Goal: Task Accomplishment & Management: Manage account settings

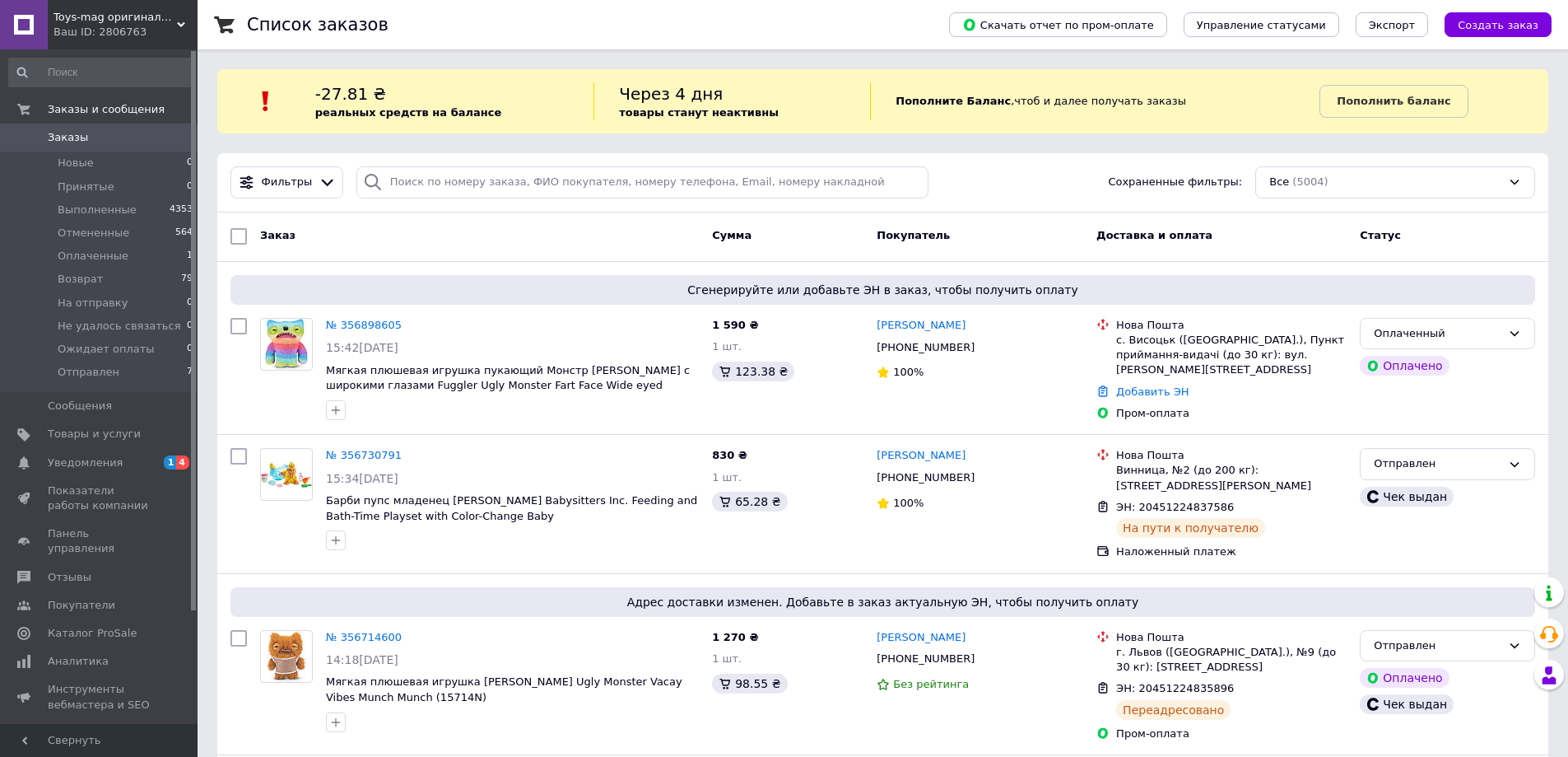
scroll to position [55, 0]
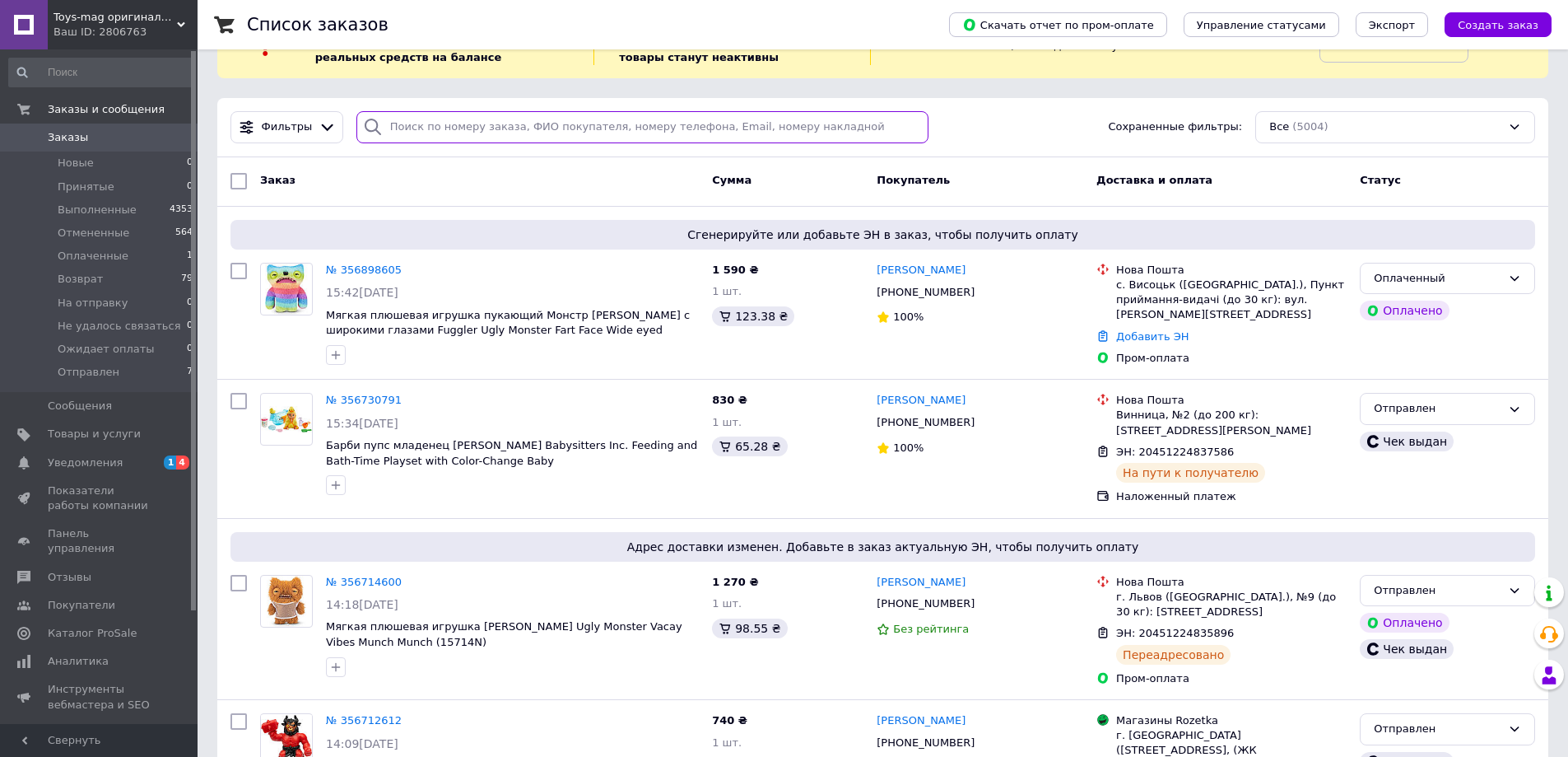
click at [472, 132] on input "search" at bounding box center [642, 126] width 573 height 32
drag, startPoint x: 472, startPoint y: 131, endPoint x: 85, endPoint y: 440, distance: 495.2
click at [85, 440] on span "Товары и услуги" at bounding box center [94, 433] width 93 height 15
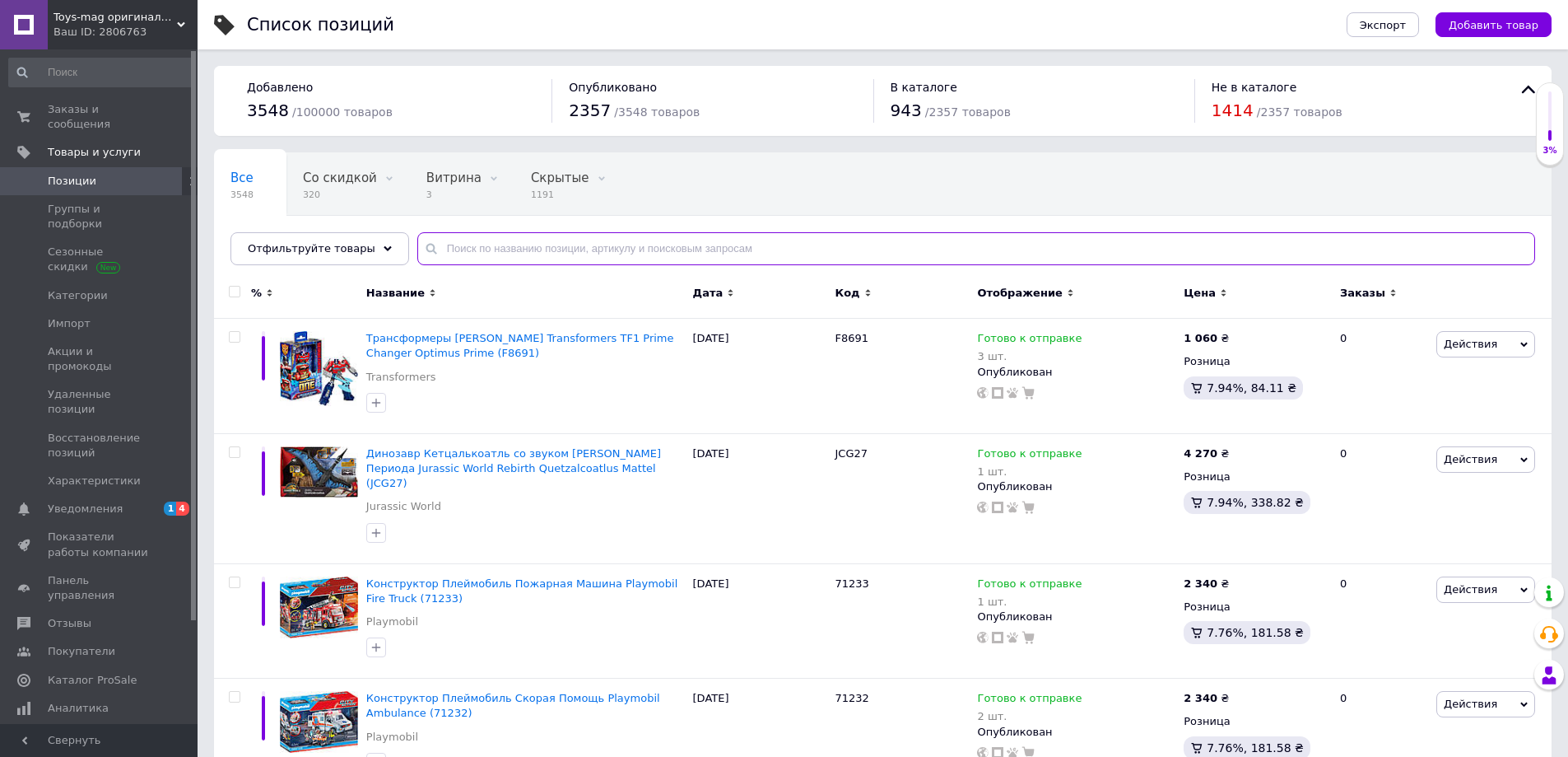
paste input "15708L"
type input "15708L"
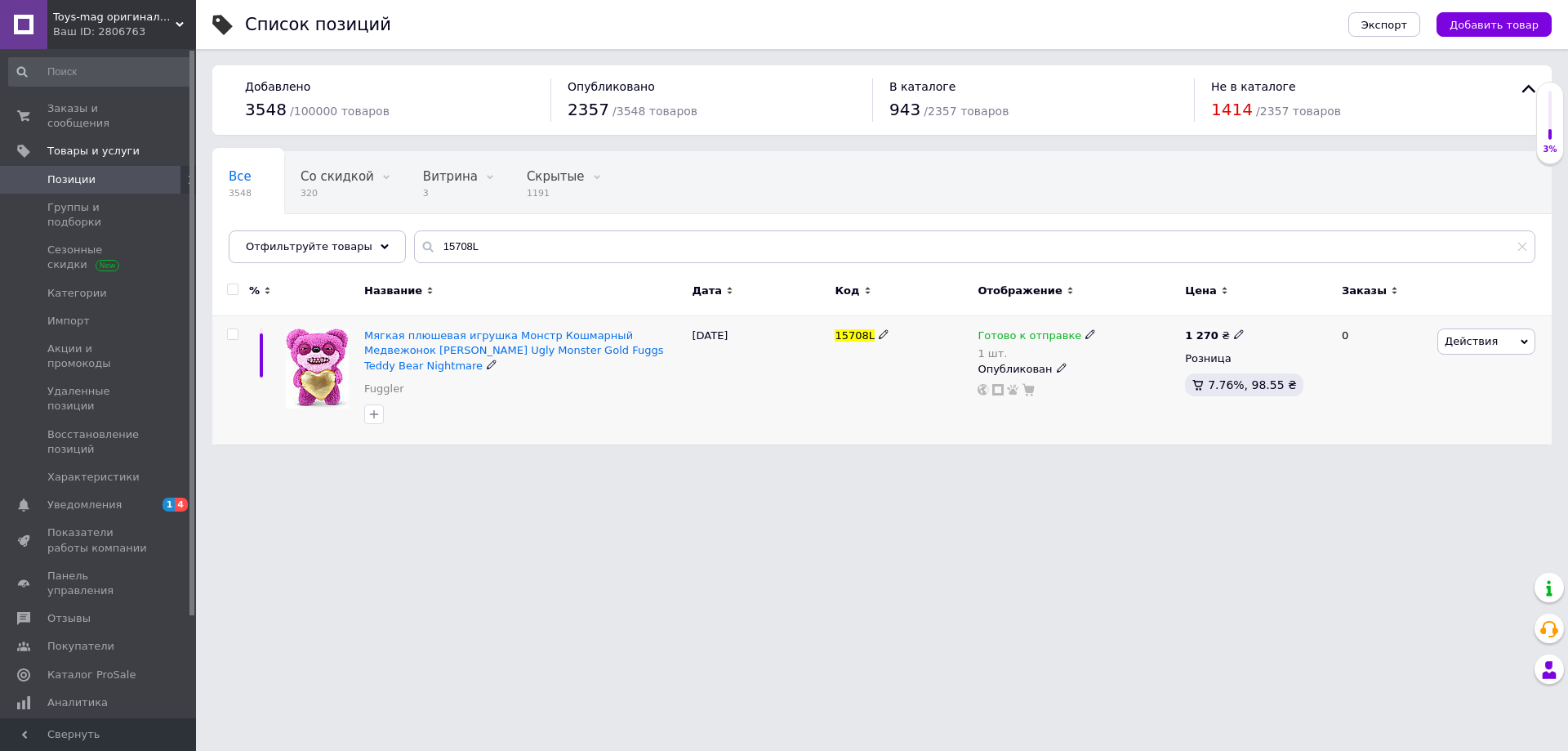
click at [1085, 333] on icon at bounding box center [1089, 334] width 10 height 10
click at [1121, 369] on li "Нет в наличии" at bounding box center [1174, 380] width 155 height 23
click at [1121, 370] on input "1" at bounding box center [1158, 386] width 124 height 33
type input "0"
click at [1063, 417] on div "Готово к отправке 1 шт. Наличие Нет в наличии В наличии Под заказ Готово к отпр…" at bounding box center [1077, 379] width 207 height 128
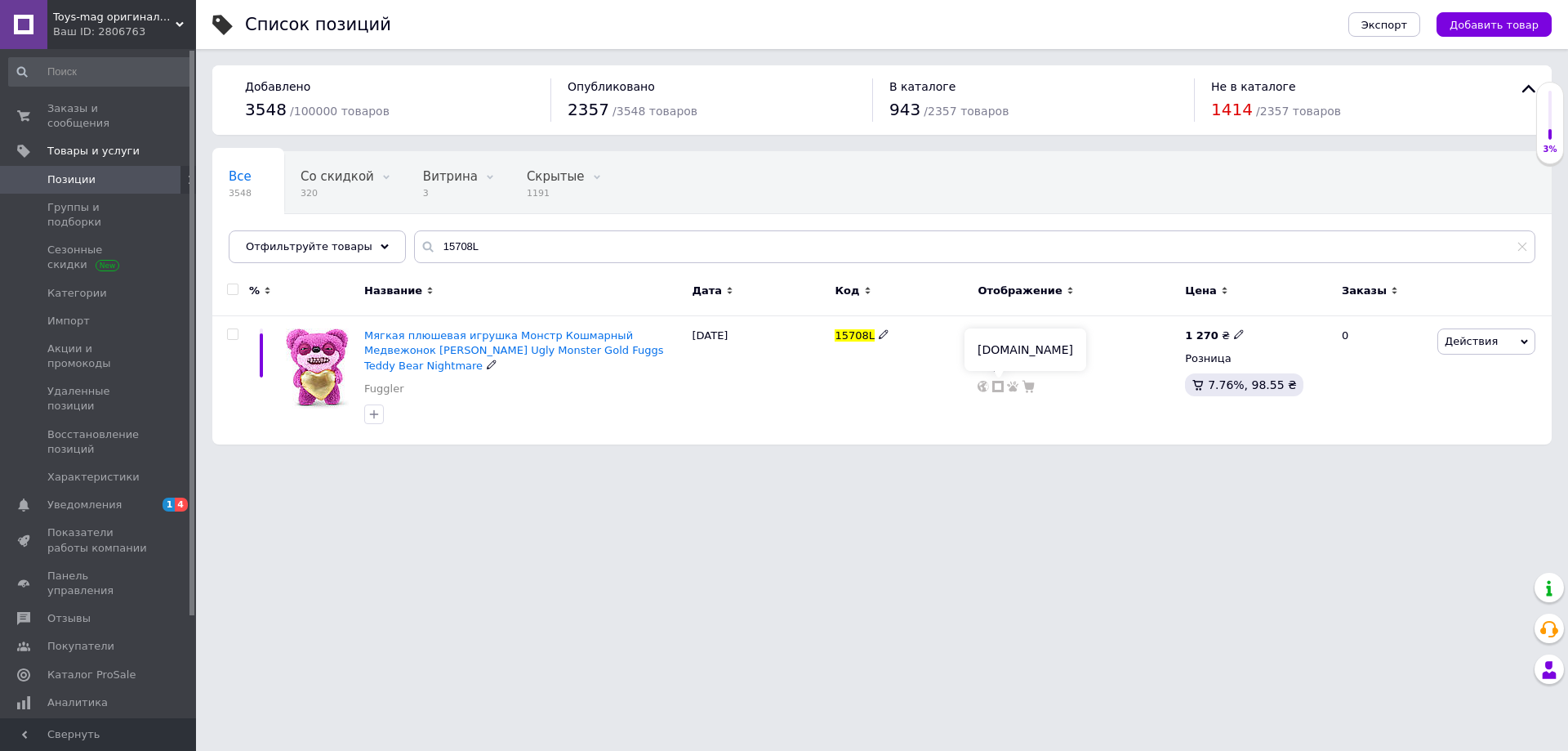
click at [1000, 390] on use at bounding box center [998, 386] width 12 height 12
click at [82, 111] on span "Заказы и сообщения" at bounding box center [98, 116] width 103 height 29
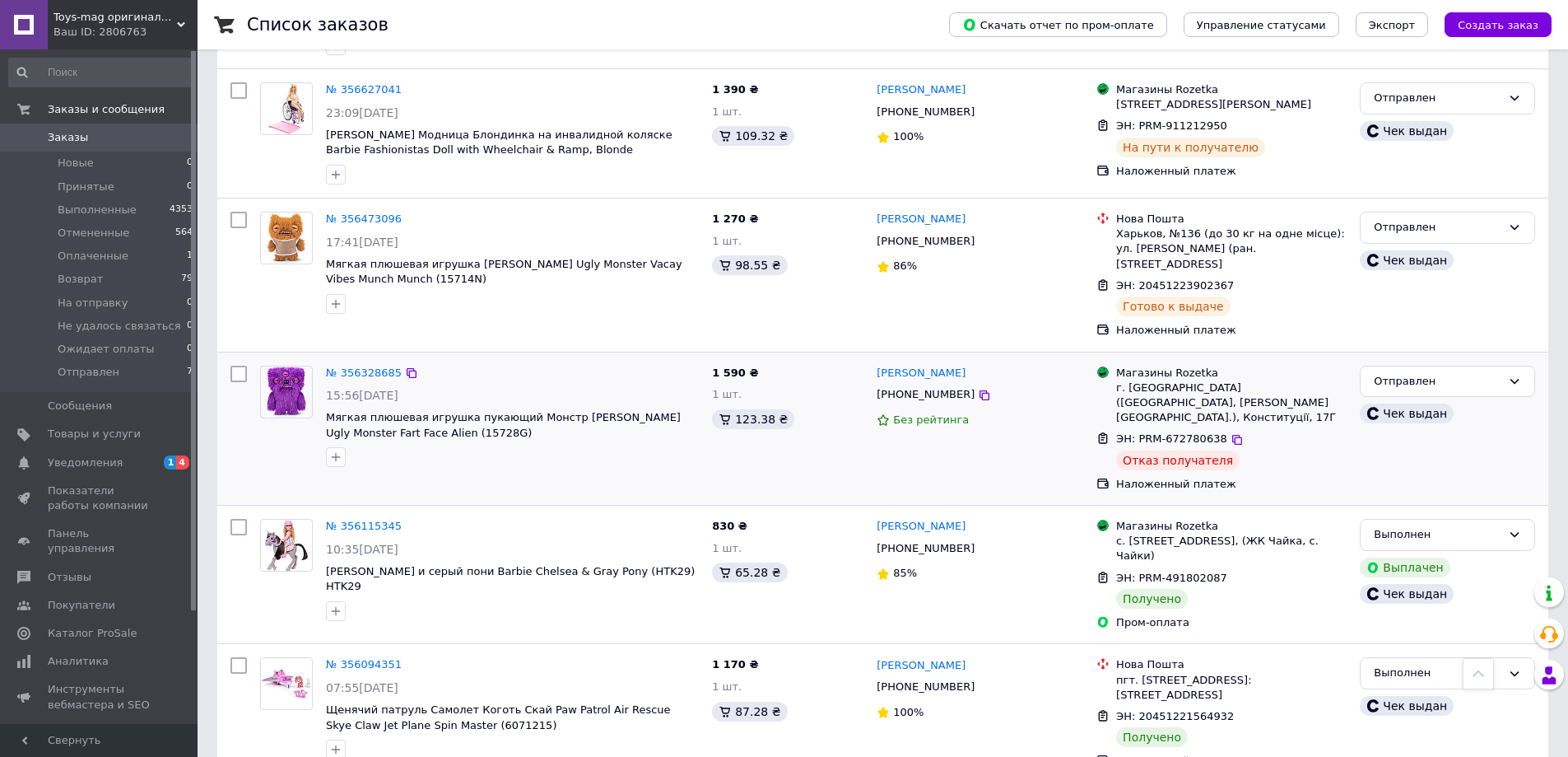
scroll to position [988, 0]
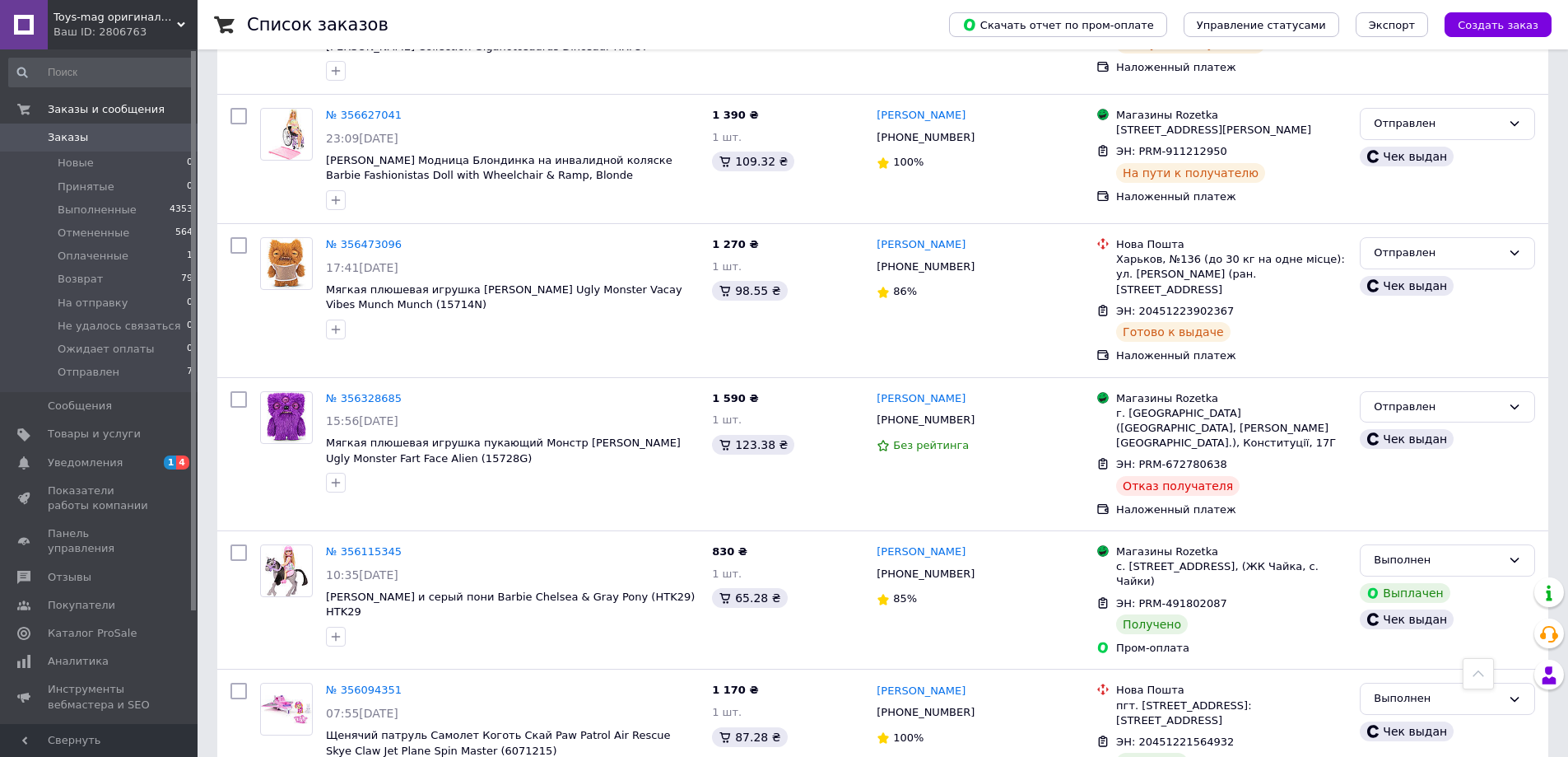
click at [57, 136] on span "Заказы" at bounding box center [67, 137] width 40 height 15
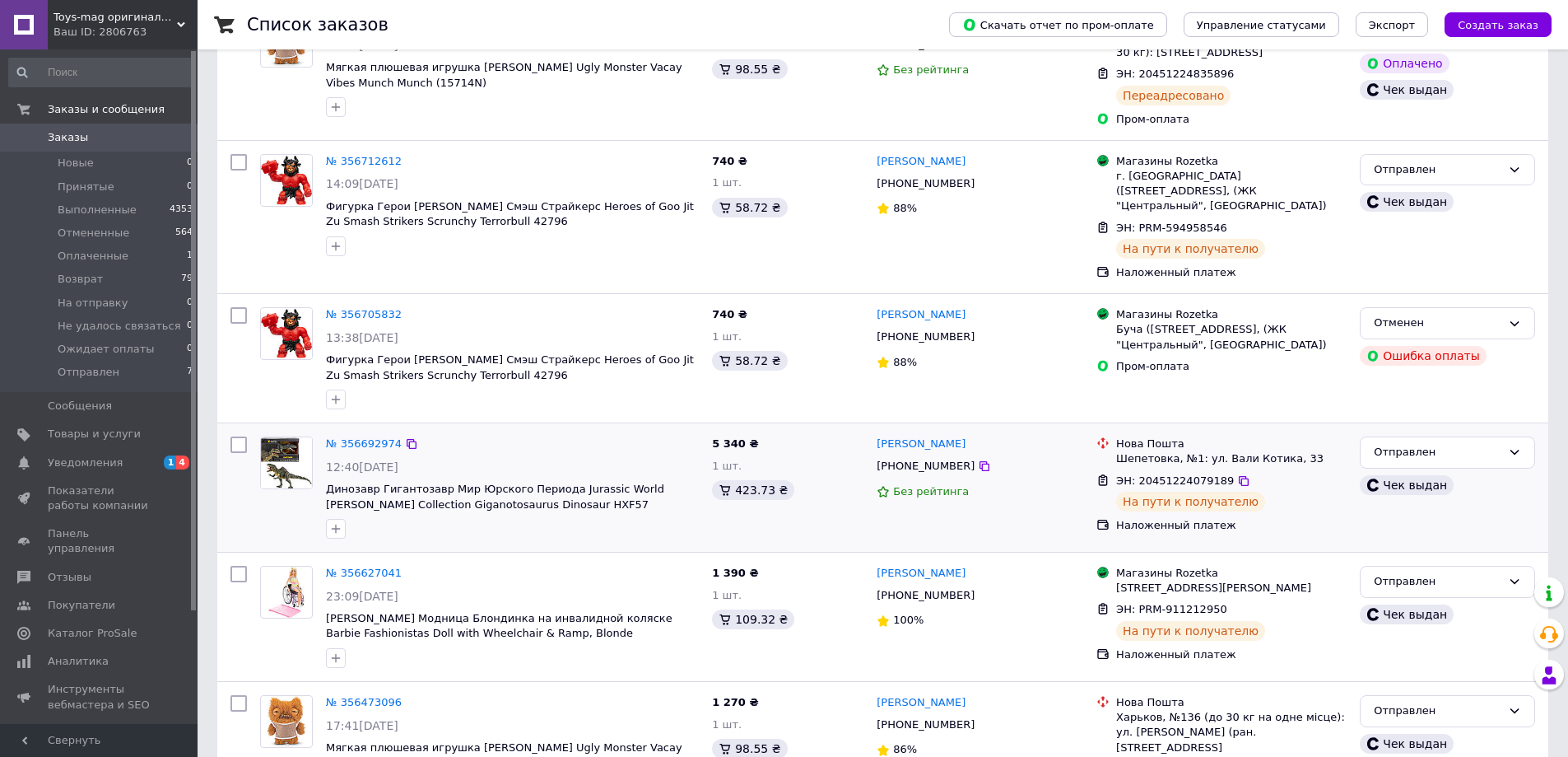
scroll to position [549, 0]
